Goal: Task Accomplishment & Management: Manage account settings

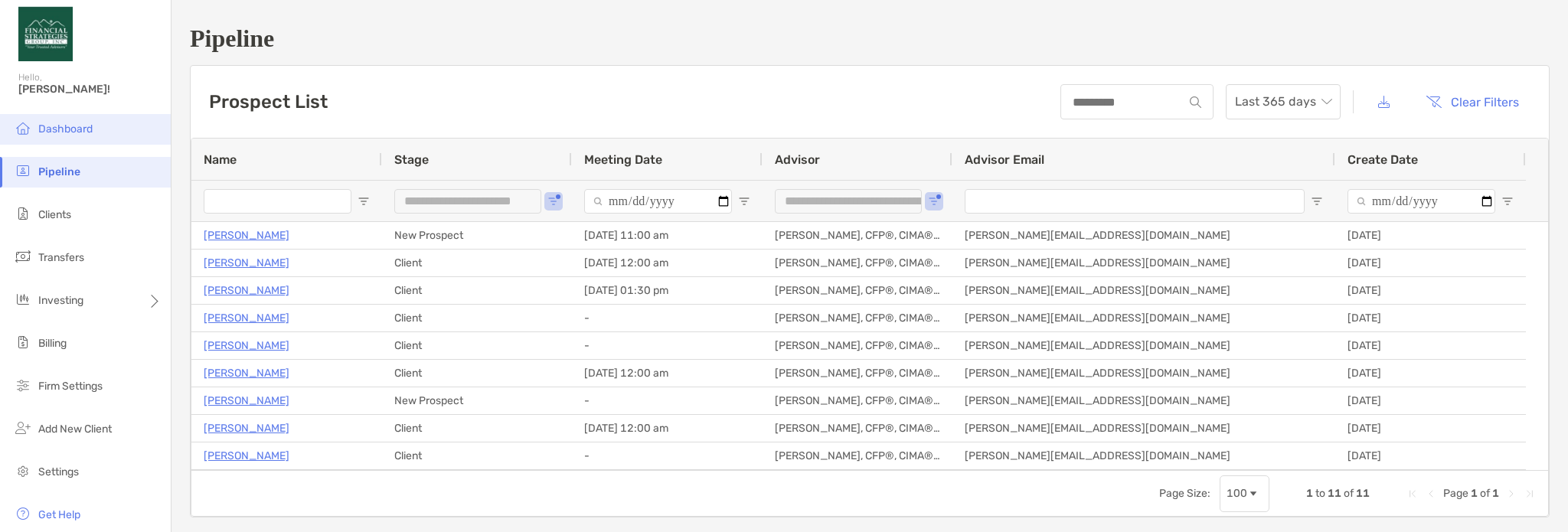
click at [76, 134] on span "Dashboard" at bounding box center [66, 129] width 55 height 13
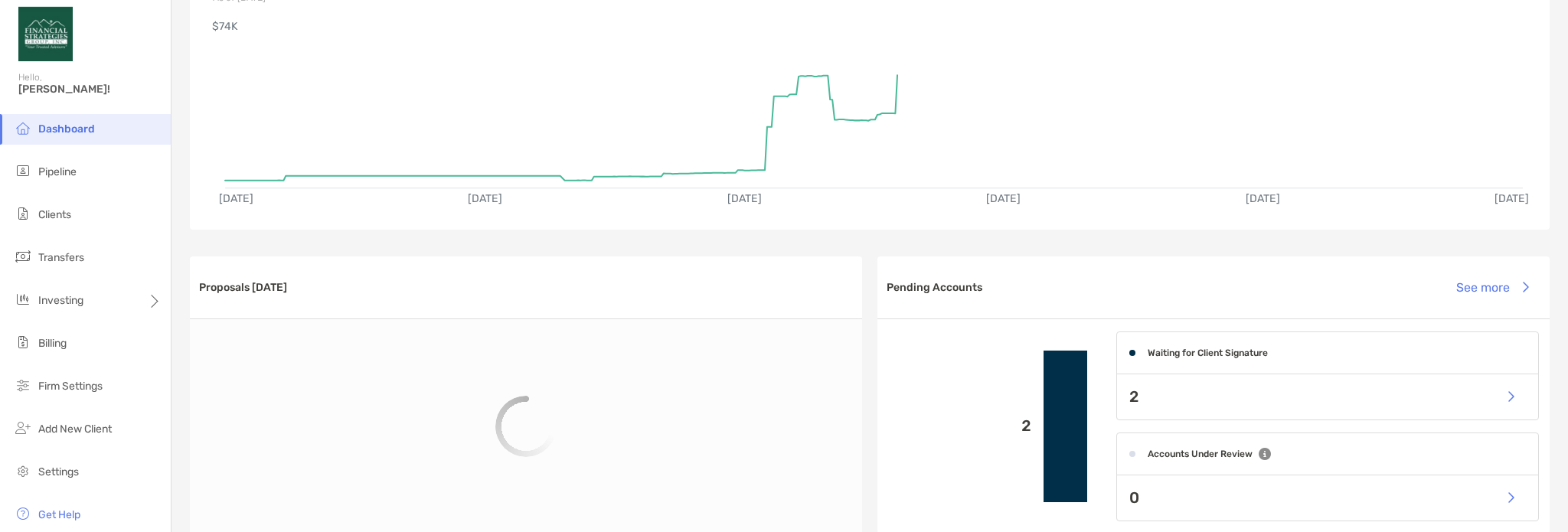
scroll to position [383, 0]
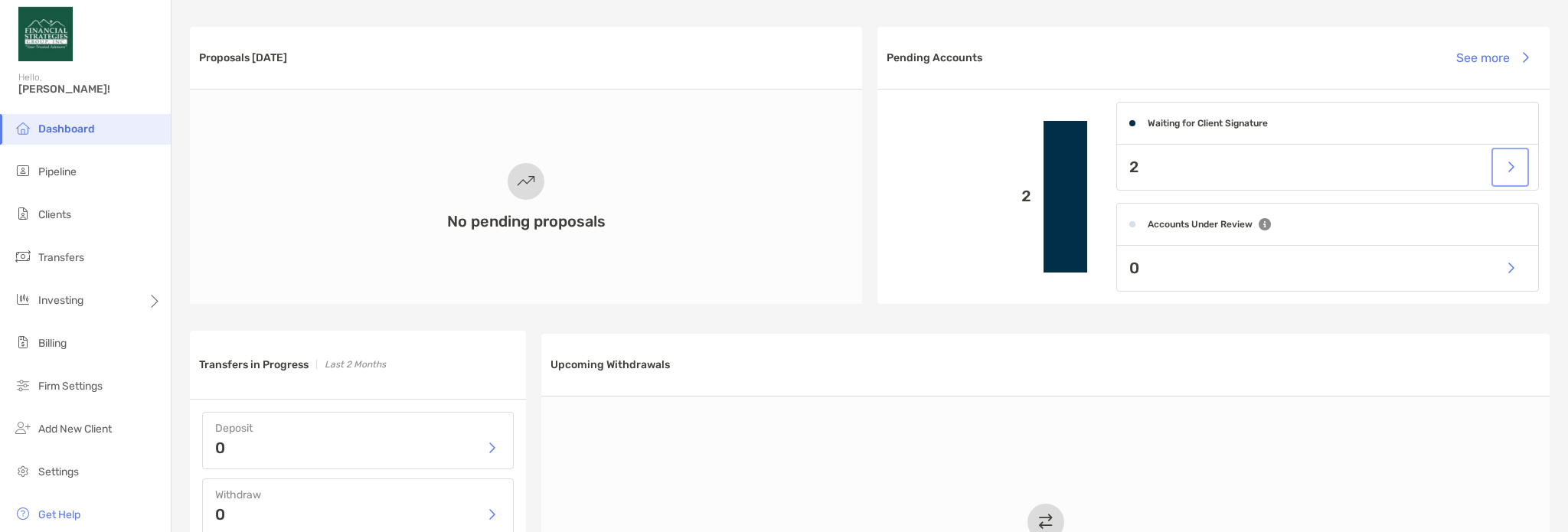
click at [1507, 174] on button "button" at bounding box center [1509, 166] width 31 height 33
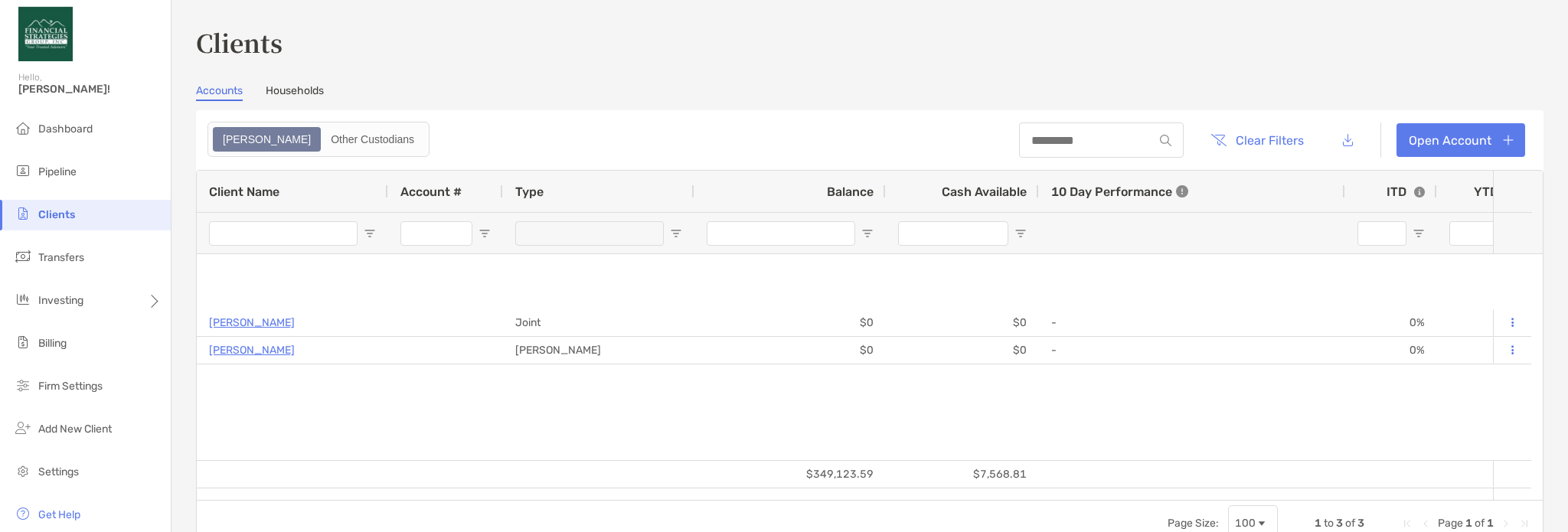
type input "*********"
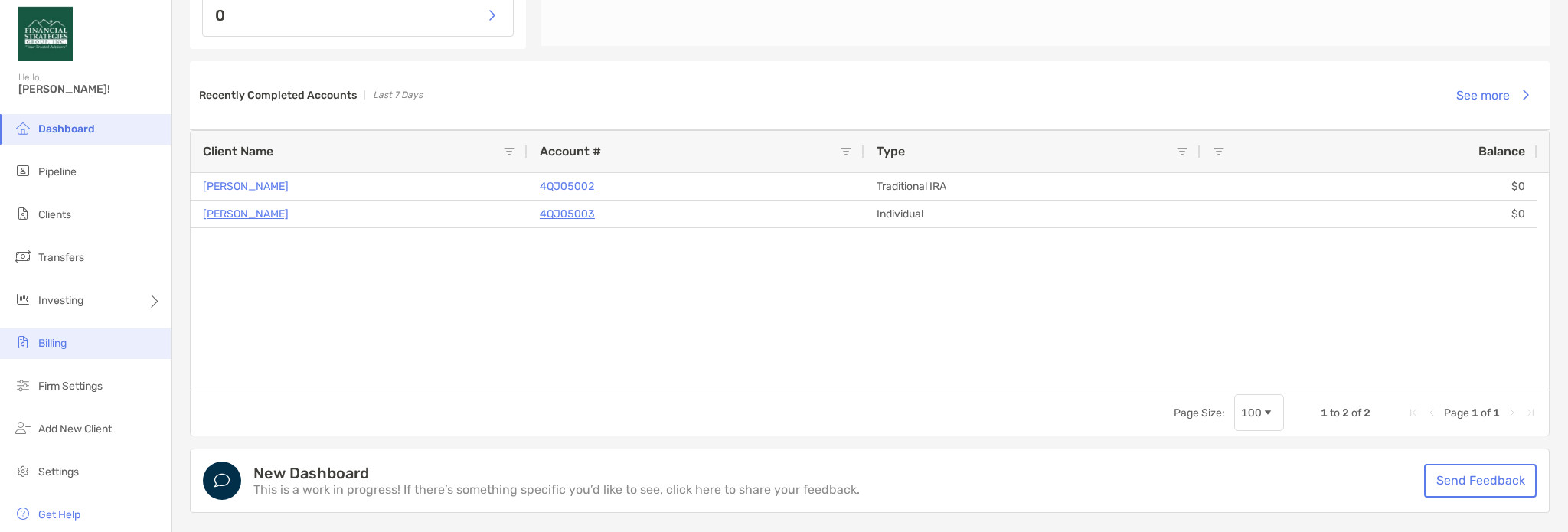
scroll to position [1014, 0]
click at [61, 385] on span "Firm Settings" at bounding box center [71, 386] width 65 height 13
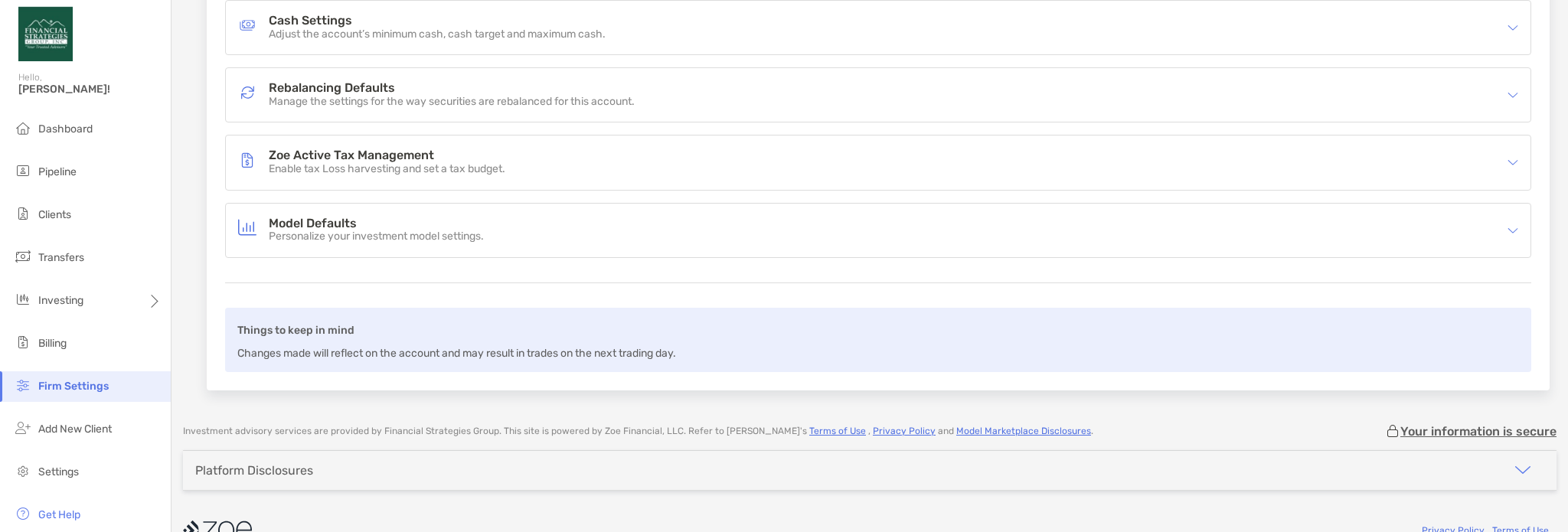
scroll to position [218, 0]
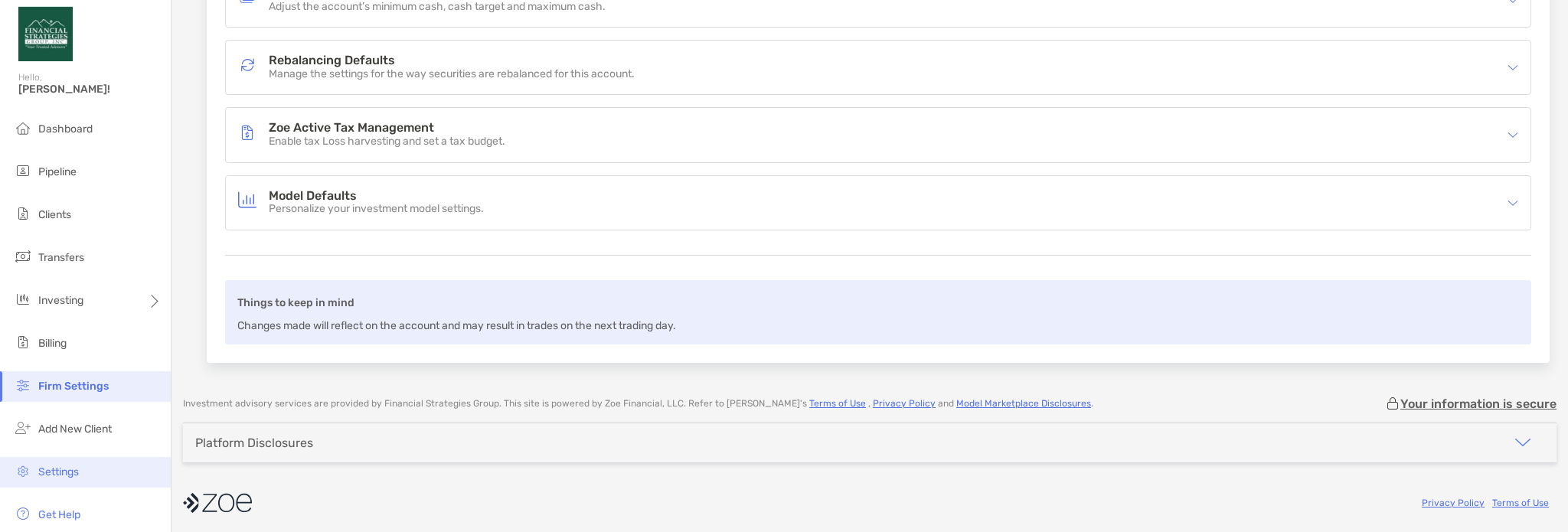
click at [86, 474] on li "Settings" at bounding box center [85, 472] width 171 height 30
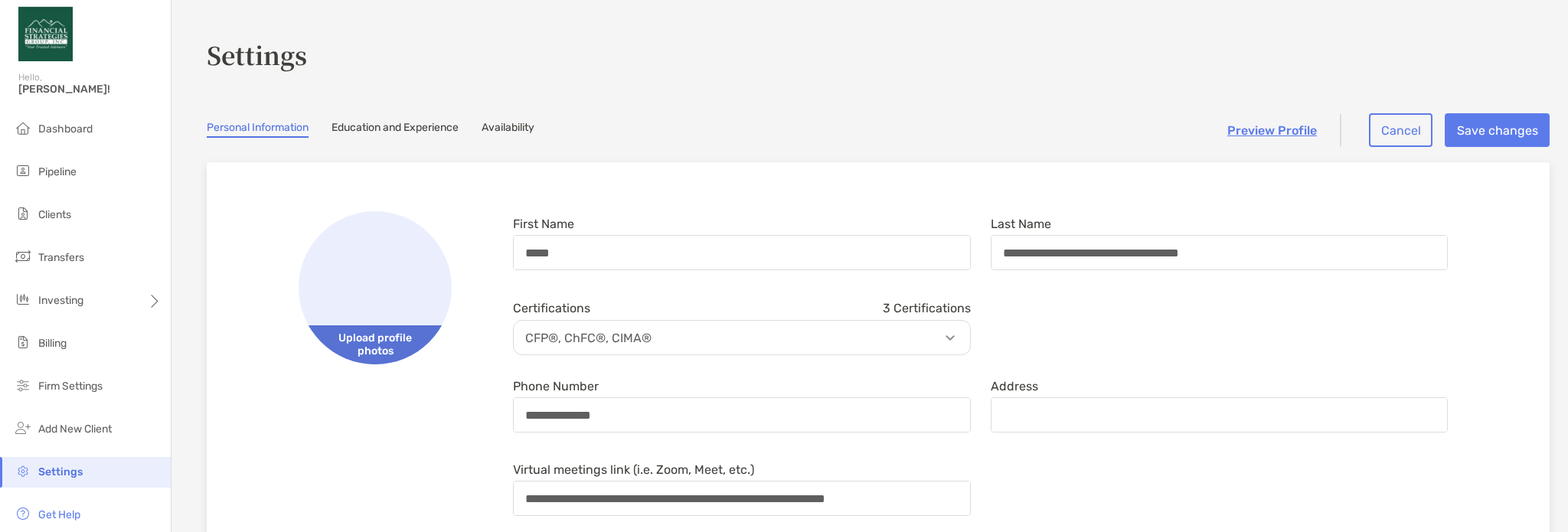
click at [358, 340] on span "Upload profile photos" at bounding box center [375, 345] width 153 height 39
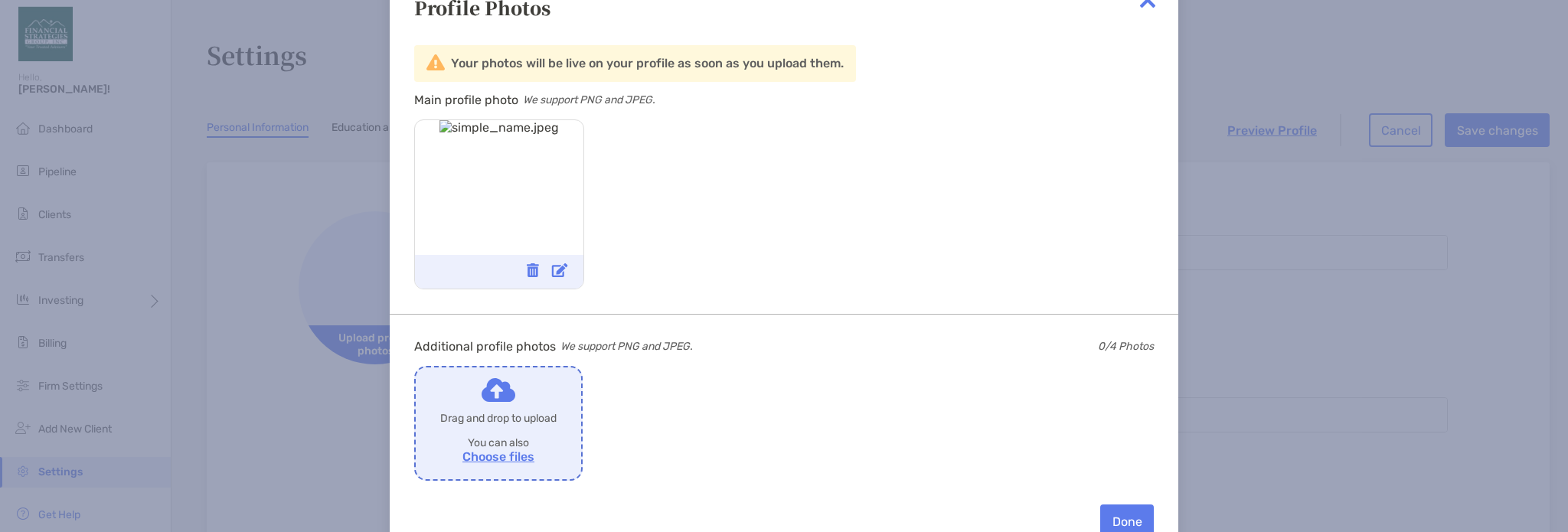
click at [534, 269] on img at bounding box center [533, 270] width 13 height 13
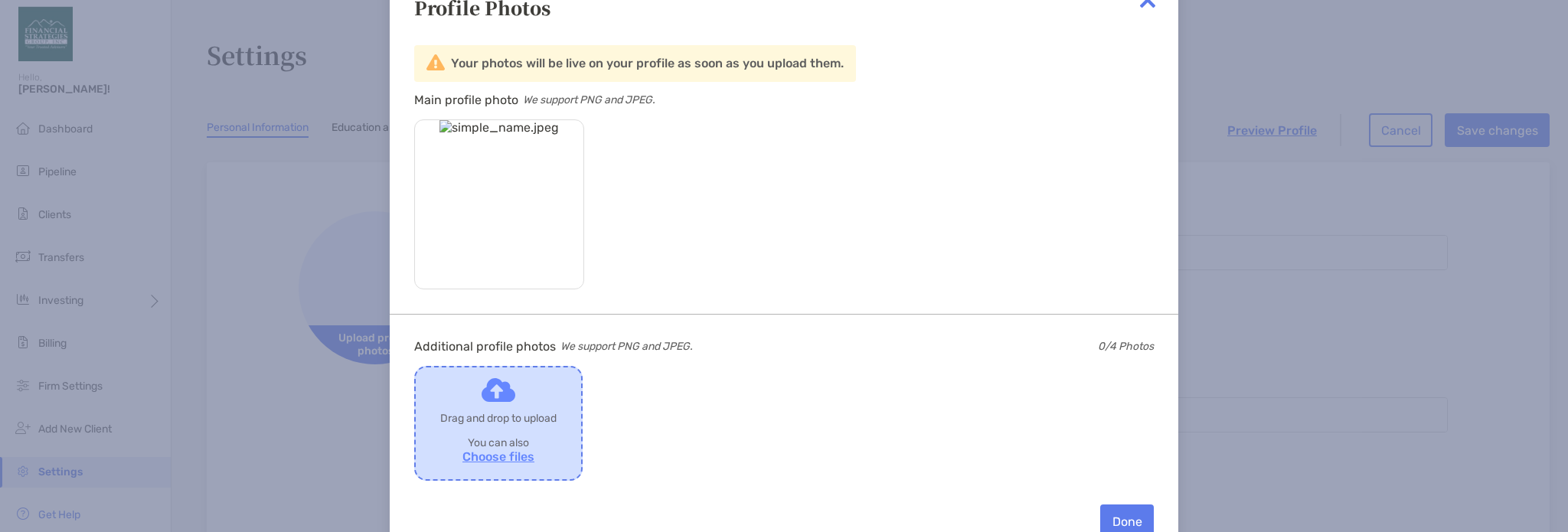
click at [505, 458] on label "Drop to share with Zoe" at bounding box center [498, 423] width 166 height 112
click at [0, 0] on input "Drop to share with Zoe" at bounding box center [0, 0] width 0 height 0
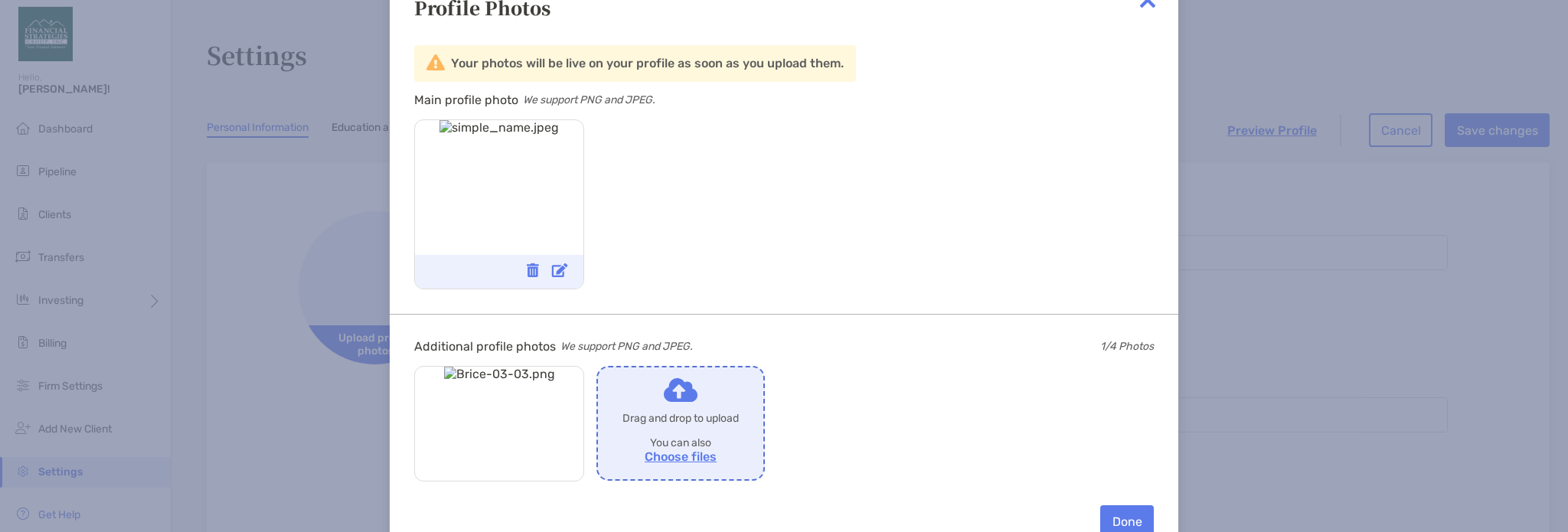
click at [535, 272] on img at bounding box center [533, 270] width 13 height 13
click at [459, 468] on span "Set as main photo" at bounding box center [476, 463] width 92 height 13
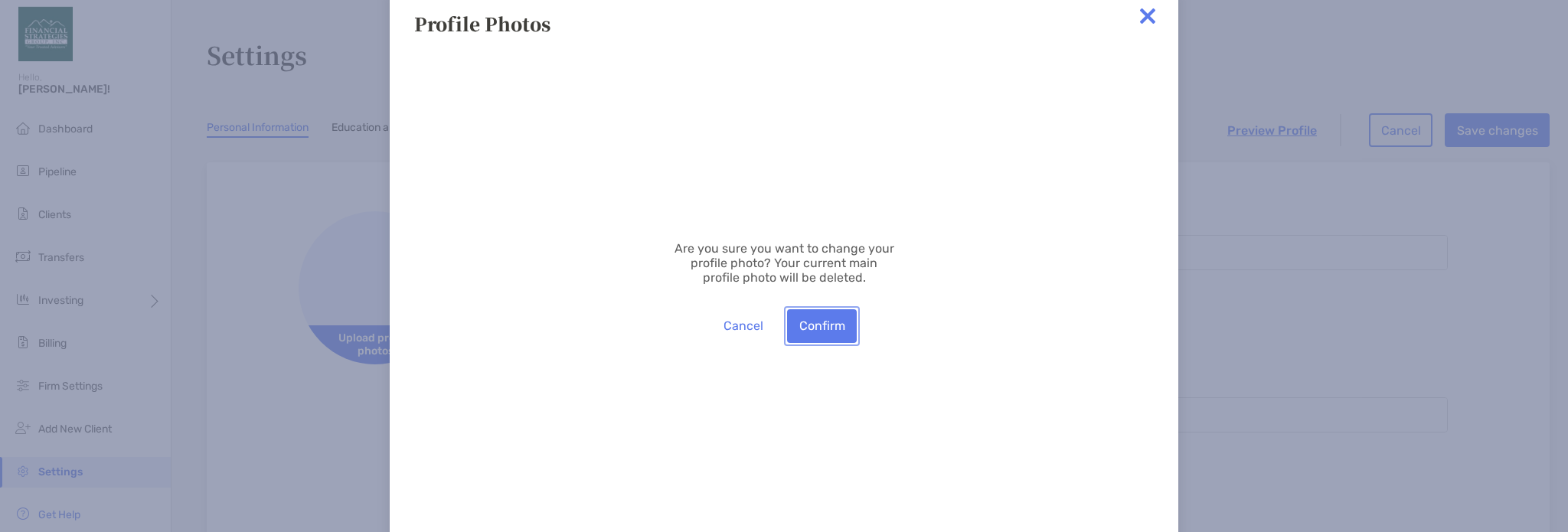
click at [839, 322] on button "Confirm" at bounding box center [822, 326] width 70 height 34
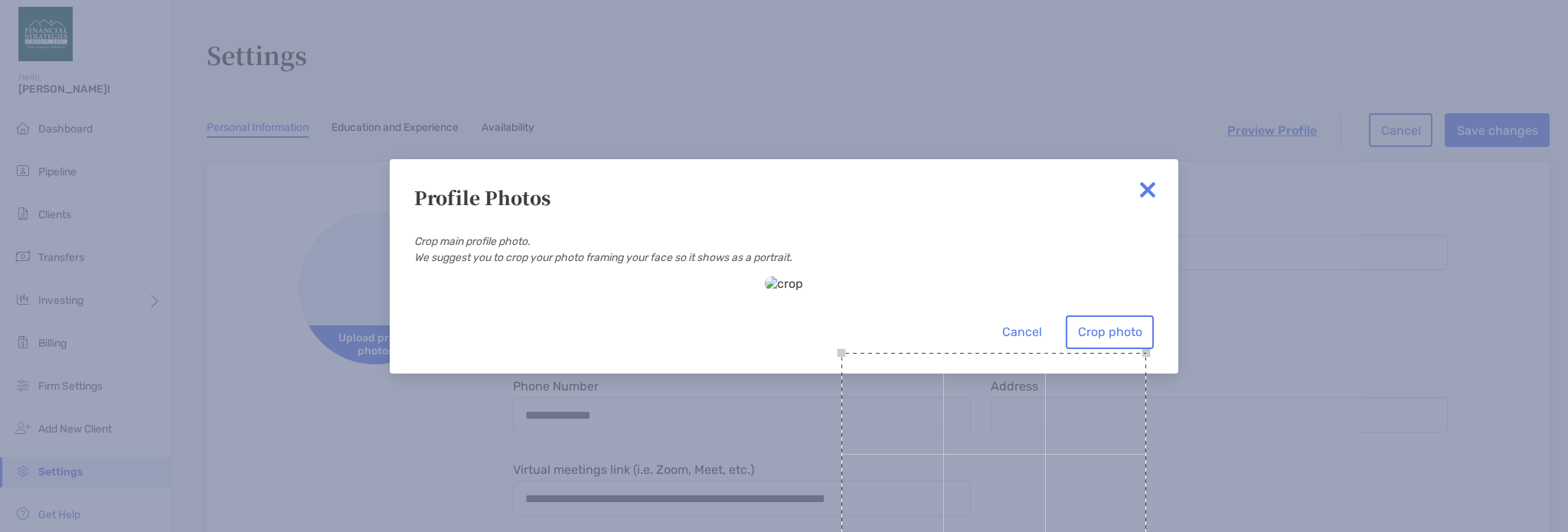
click at [975, 531] on html "**********" at bounding box center [784, 532] width 1568 height 1064
click at [564, 277] on div "Cancel Crop photo" at bounding box center [784, 313] width 739 height 73
click at [765, 277] on div at bounding box center [784, 283] width 39 height 14
click at [803, 291] on div at bounding box center [784, 283] width 39 height 14
click at [1130, 349] on button "Crop photo" at bounding box center [1109, 332] width 88 height 34
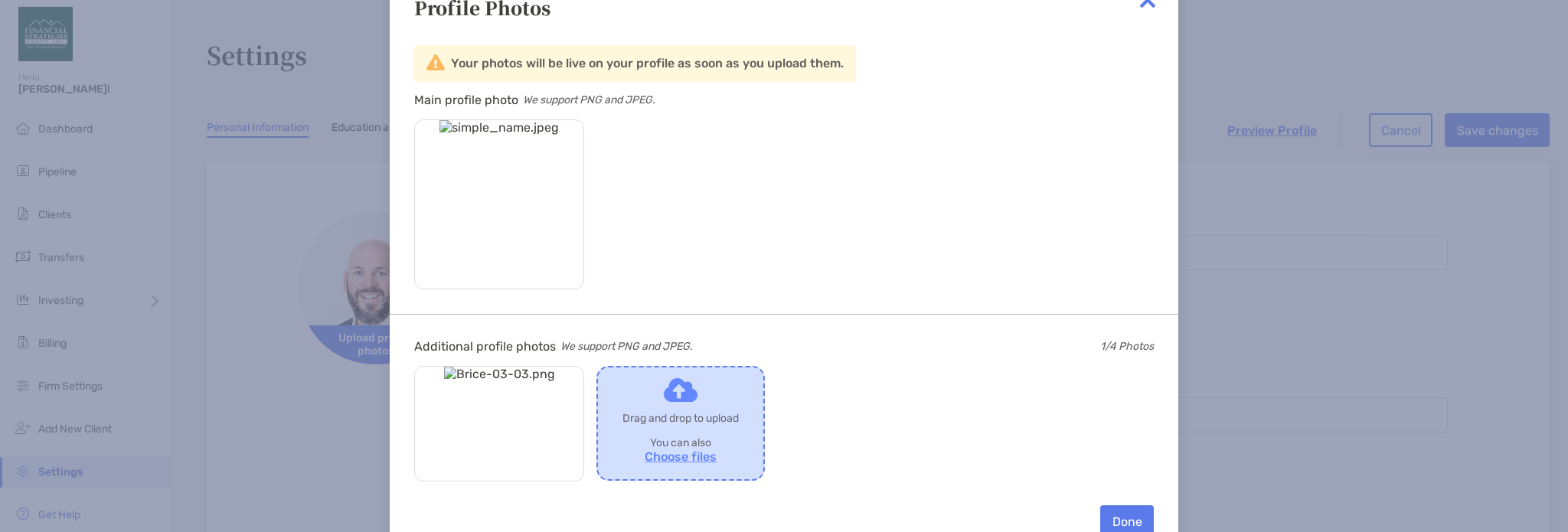
click at [687, 452] on label "Drop to share with Zoe" at bounding box center [681, 423] width 166 height 112
click at [0, 0] on input "file" at bounding box center [0, 0] width 0 height 0
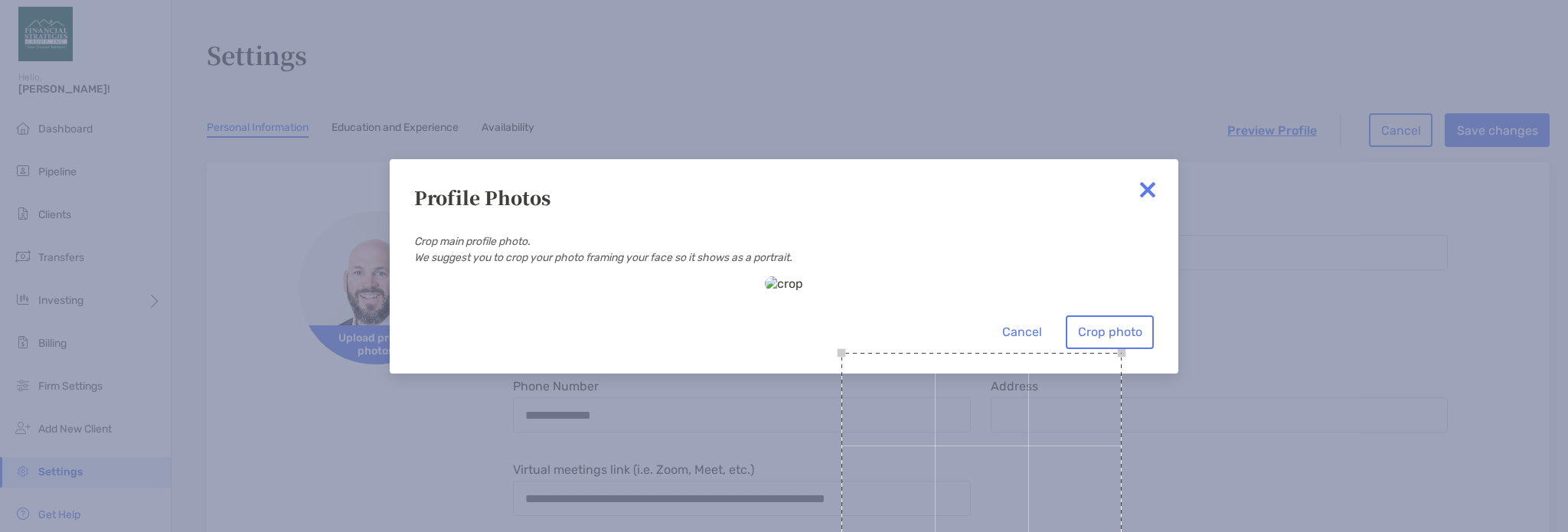
click at [803, 291] on div at bounding box center [784, 283] width 39 height 14
click at [797, 309] on div "Use the arrow keys to move the crop selection area" at bounding box center [959, 471] width 323 height 323
click at [1108, 349] on button "Crop photo" at bounding box center [1109, 332] width 88 height 34
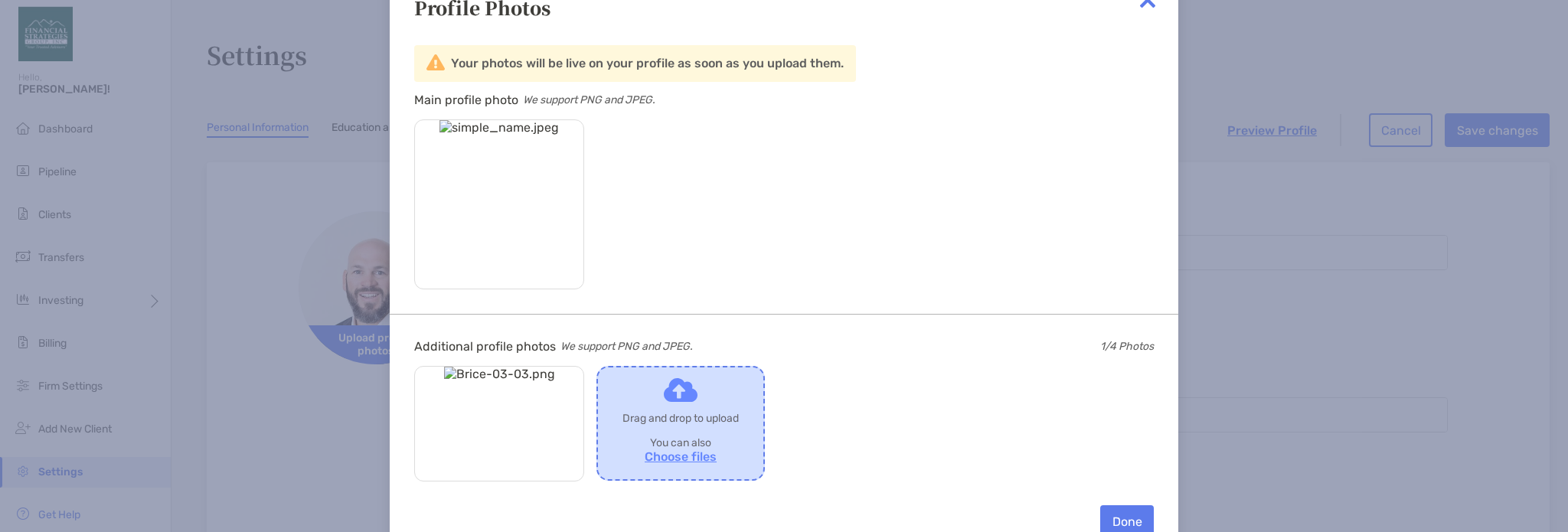
click at [696, 455] on label "Drop to share with Zoe" at bounding box center [681, 423] width 166 height 112
click at [0, 0] on input "file" at bounding box center [0, 0] width 0 height 0
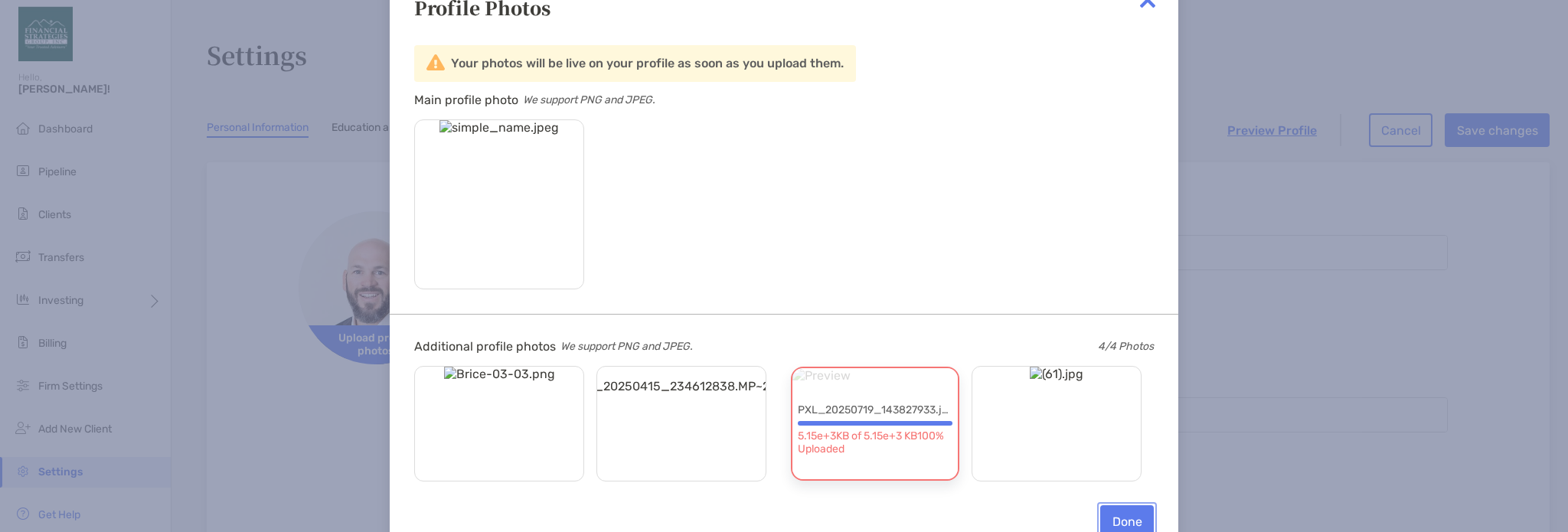
click at [1118, 520] on button "Done" at bounding box center [1127, 522] width 54 height 34
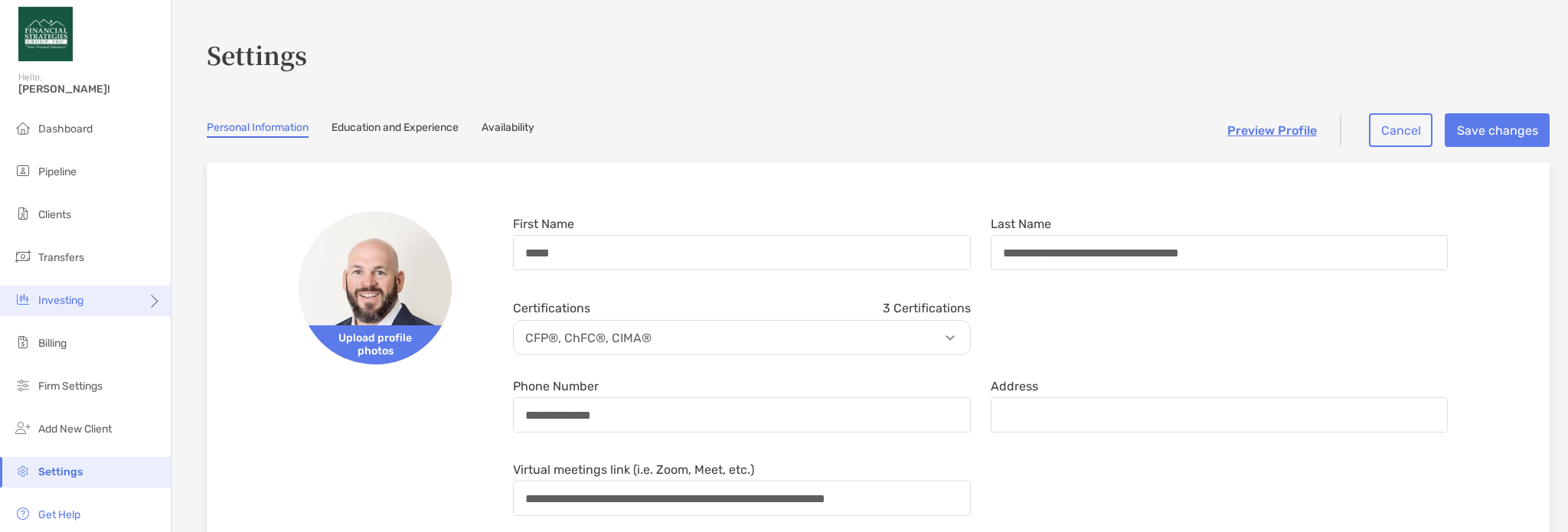
click at [90, 297] on div "Investing" at bounding box center [85, 301] width 171 height 30
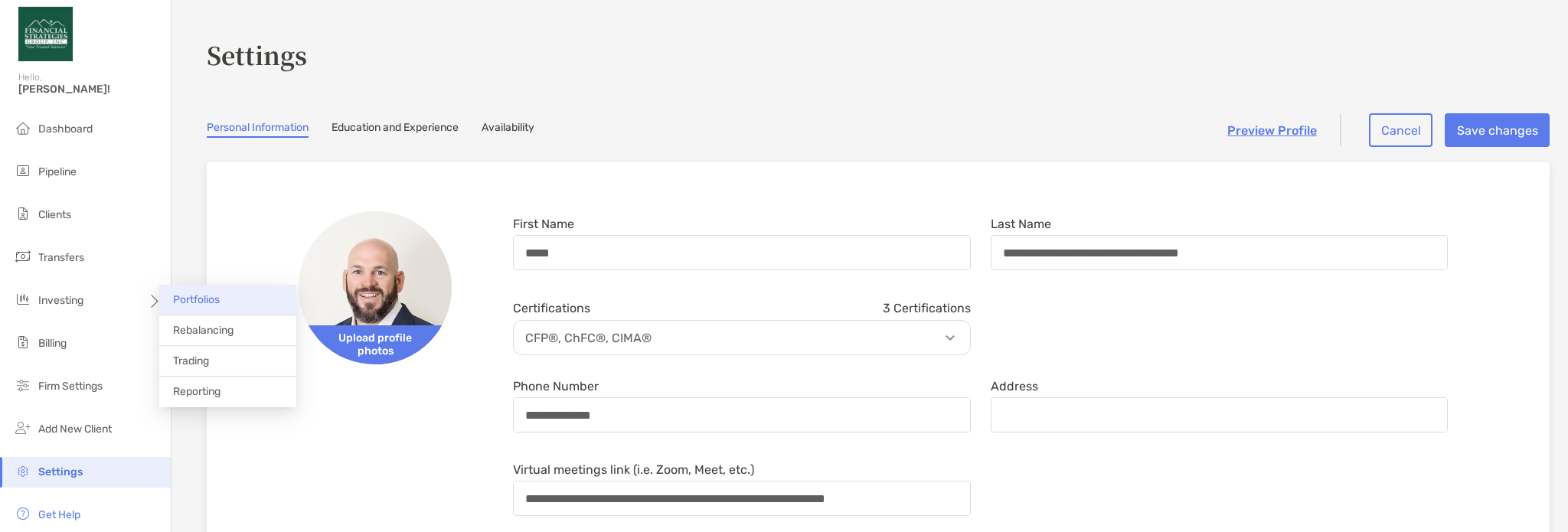
click at [225, 298] on li "Portfolios" at bounding box center [227, 300] width 137 height 30
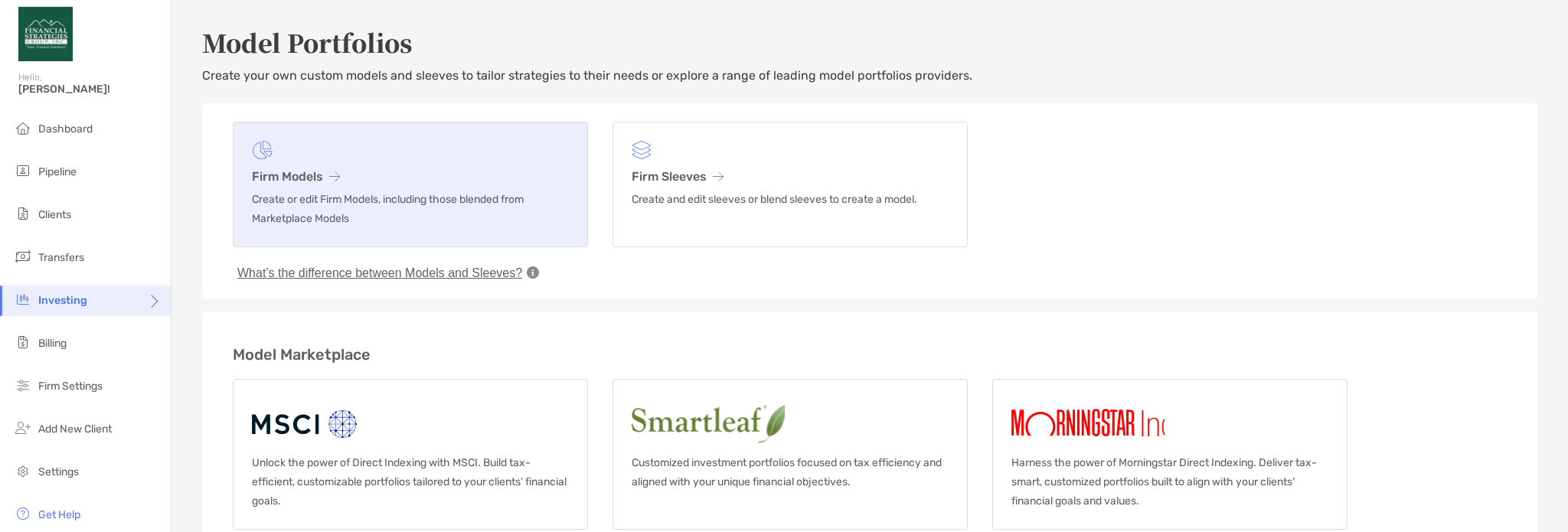
click at [514, 208] on p "Create or edit Firm Models, including those blended from Marketplace Models" at bounding box center [410, 209] width 317 height 39
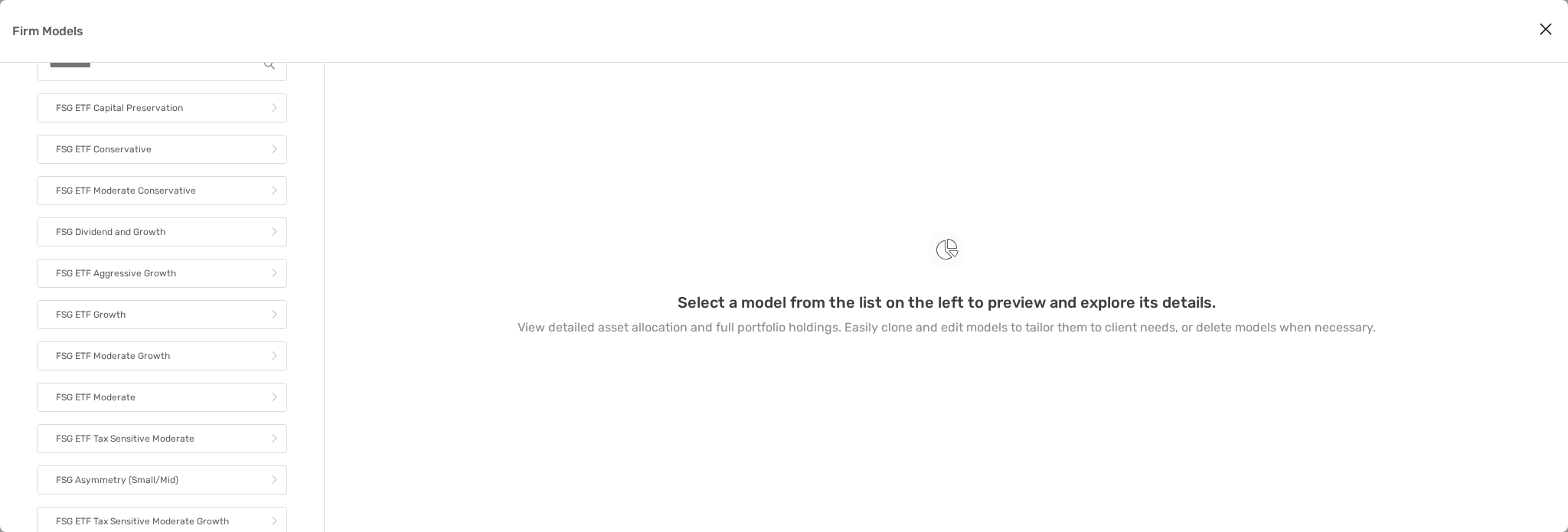
scroll to position [9, 0]
click at [166, 484] on p "FSG Asymmetry (Small/Mid)" at bounding box center [118, 478] width 123 height 19
